Goal: Communication & Community: Answer question/provide support

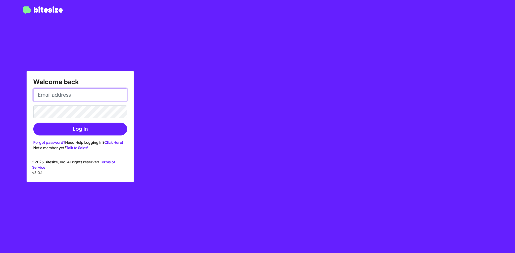
type input "[EMAIL_ADDRESS][PERSON_NAME][DOMAIN_NAME]"
drag, startPoint x: 85, startPoint y: 94, endPoint x: 84, endPoint y: 100, distance: 5.7
click at [85, 94] on input "[EMAIL_ADDRESS][PERSON_NAME][DOMAIN_NAME]" at bounding box center [80, 95] width 94 height 13
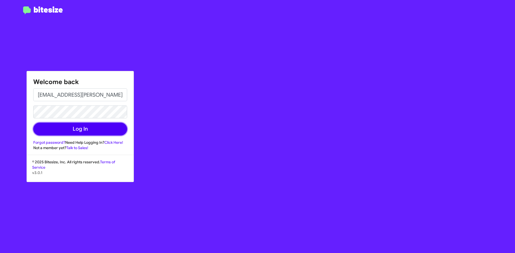
click at [46, 133] on button "Log In" at bounding box center [80, 129] width 94 height 13
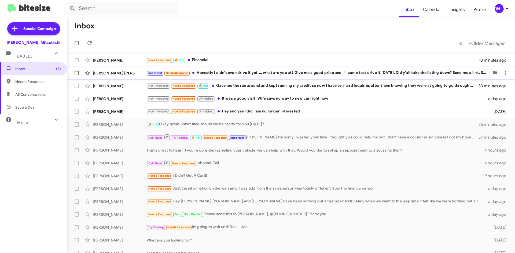
click at [258, 77] on div "[PERSON_NAME] [PERSON_NAME] Important Needs Response Honestly I didn't even dri…" at bounding box center [290, 73] width 439 height 11
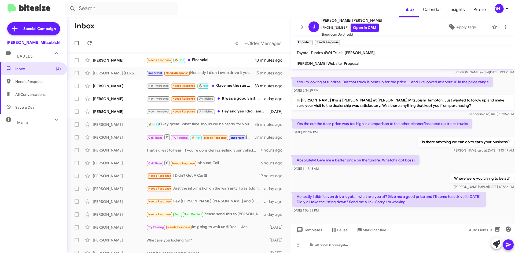
scroll to position [57, 0]
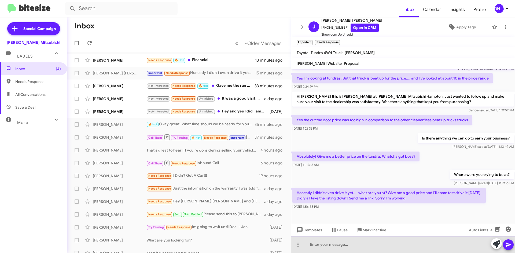
click at [332, 244] on div at bounding box center [403, 244] width 224 height 17
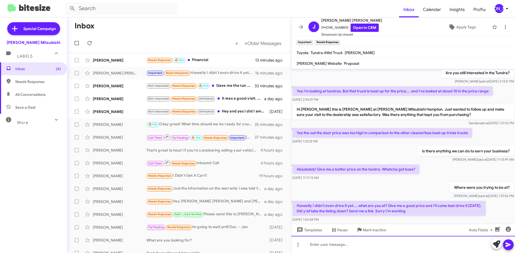
scroll to position [76, 0]
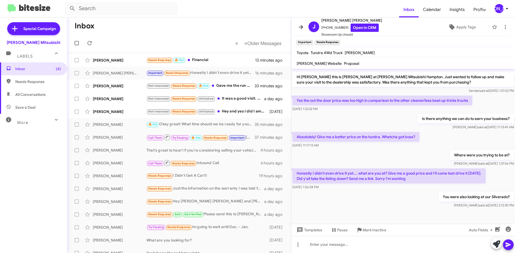
click at [300, 26] on icon at bounding box center [301, 27] width 6 height 6
